Goal: Information Seeking & Learning: Check status

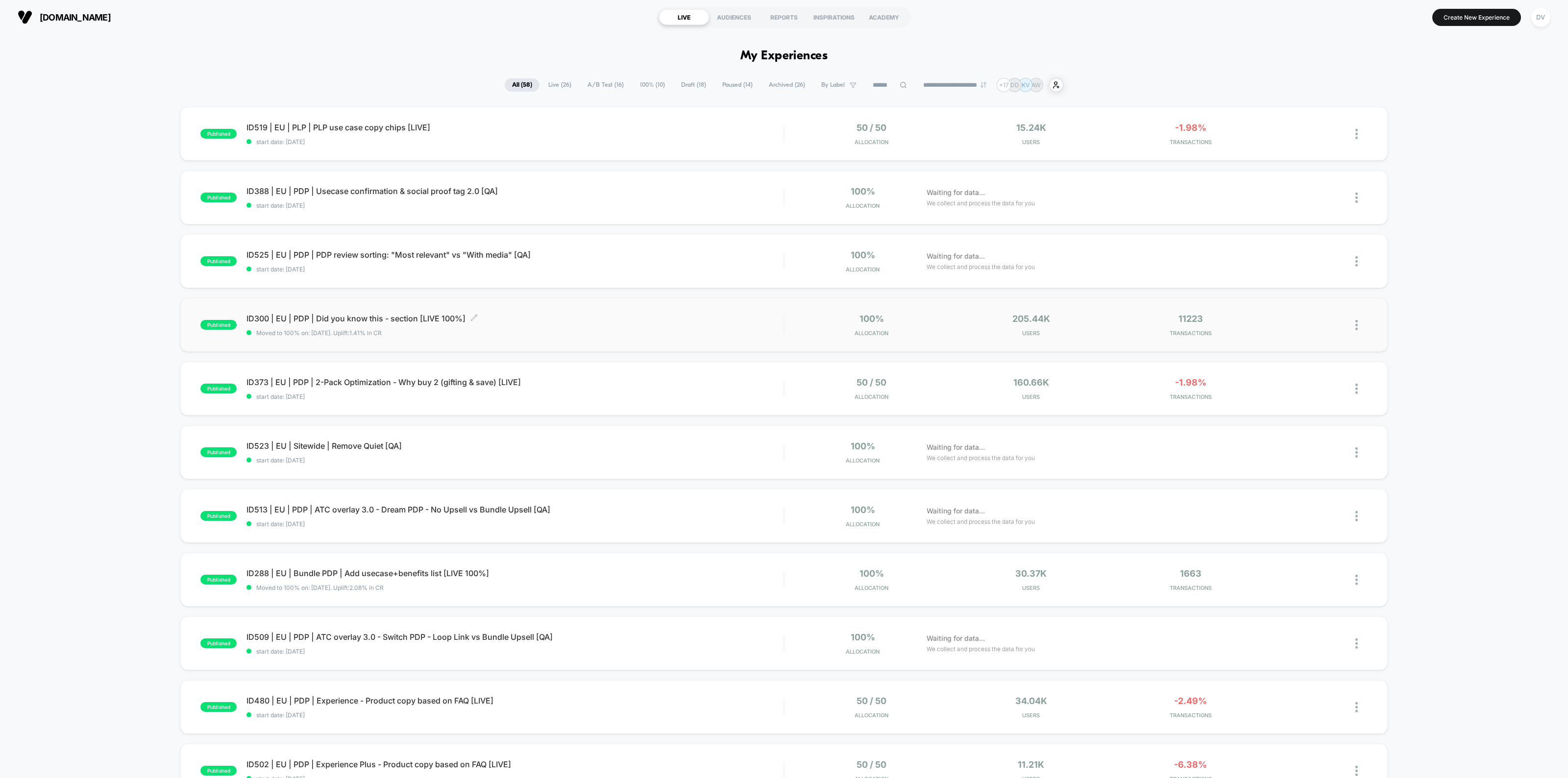
click at [414, 319] on span "ID300 | EU | PDP | Did you know this - section [LIVE 100%] Click to edit experi…" at bounding box center [515, 318] width 537 height 10
click at [439, 320] on span "ID414 | USA | PDP | Did you know this - section [LIVE 100%] Click to edit exper…" at bounding box center [515, 318] width 537 height 10
